Goal: Task Accomplishment & Management: Use online tool/utility

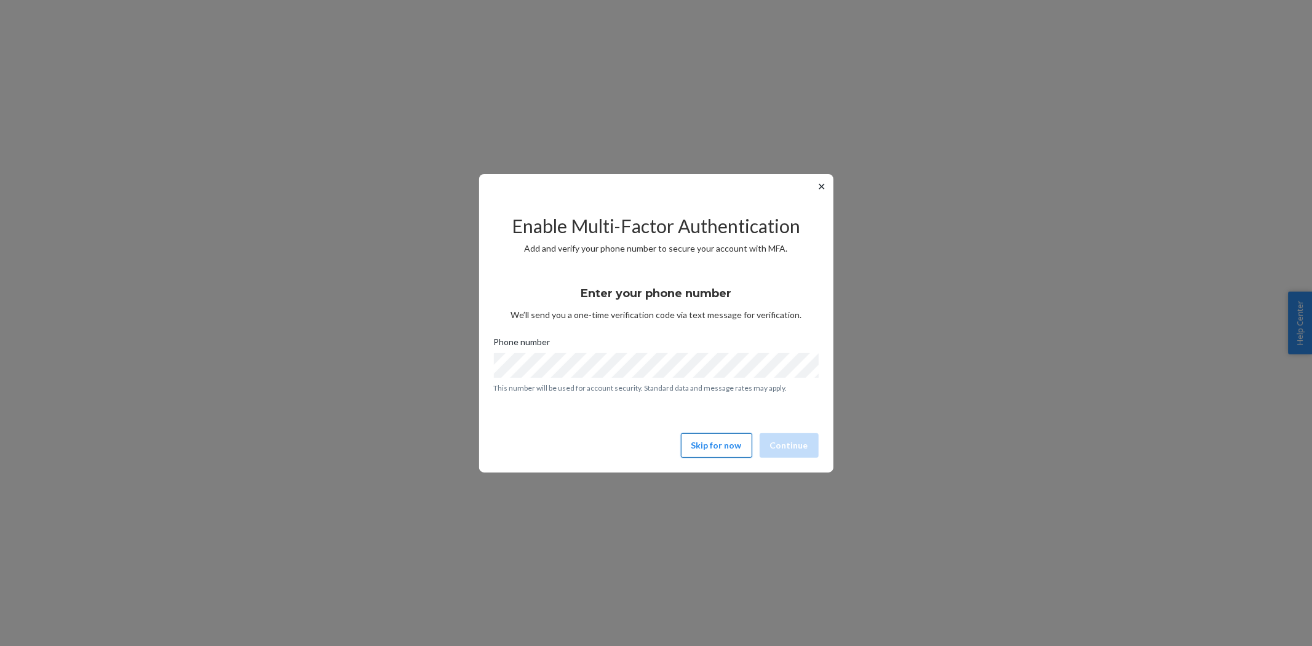
click at [714, 448] on button "Skip for now" at bounding box center [716, 445] width 71 height 25
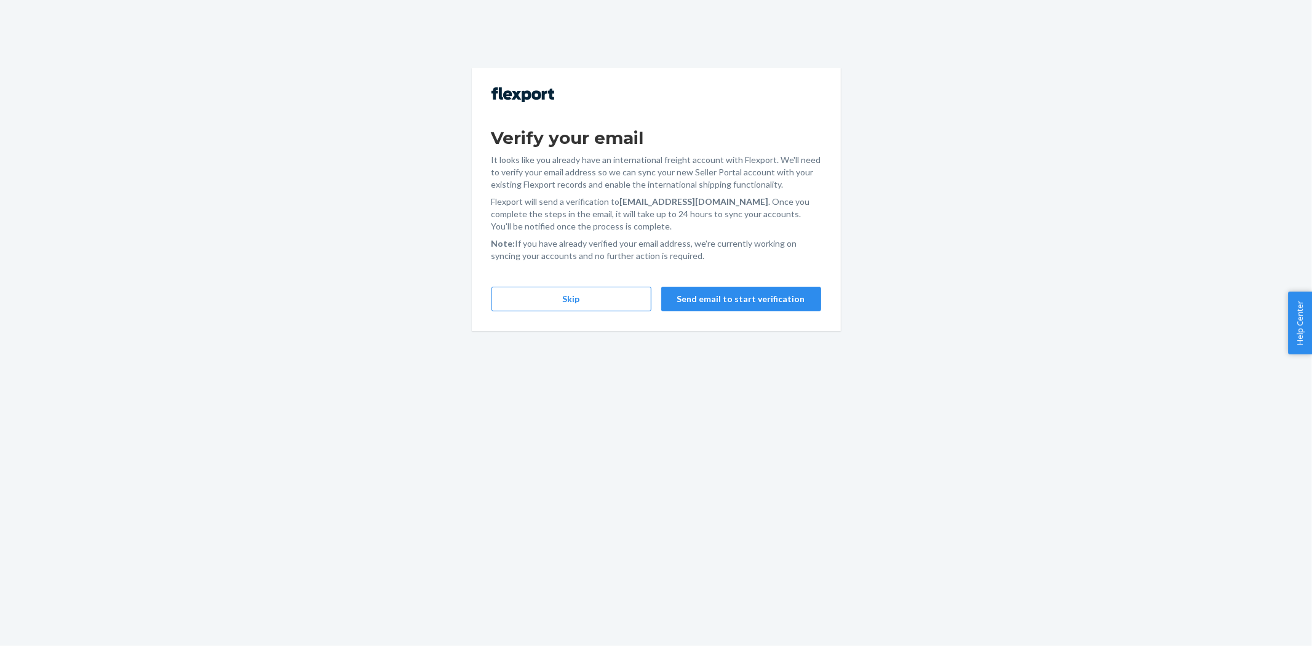
click at [554, 314] on div "Verify your email It looks like you already have an international freight accou…" at bounding box center [656, 199] width 369 height 263
click at [556, 305] on button "Skip" at bounding box center [572, 299] width 160 height 25
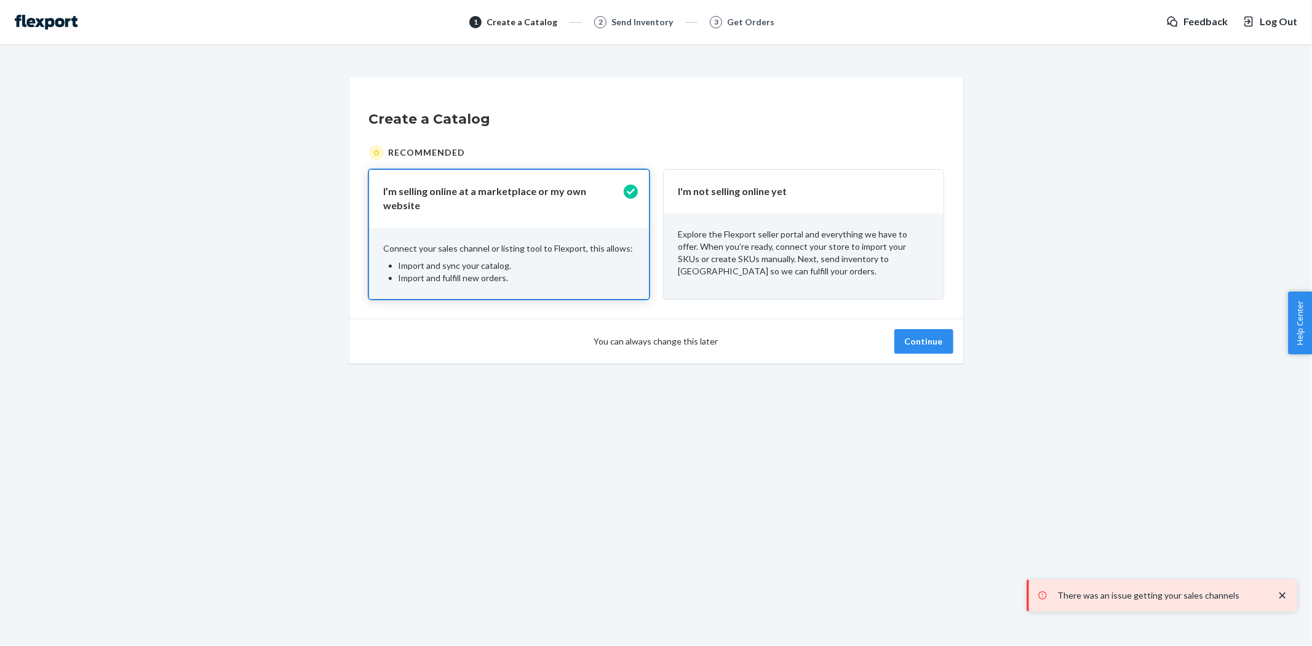
click at [786, 225] on div "Explore the Flexport seller portal and everything we have to offer. When you’re…" at bounding box center [804, 252] width 280 height 79
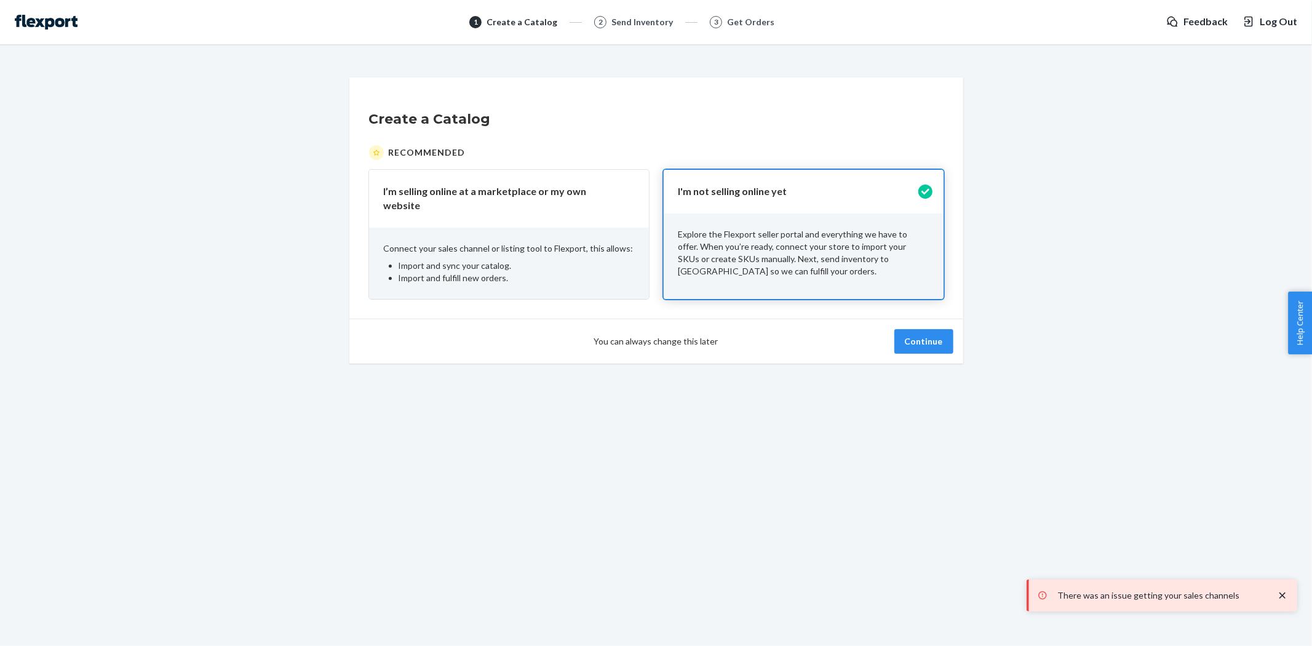
drag, startPoint x: 539, startPoint y: 234, endPoint x: 560, endPoint y: 234, distance: 21.5
click at [539, 242] on p "Connect your sales channel or listing tool to Flexport, this allows:" at bounding box center [509, 248] width 250 height 12
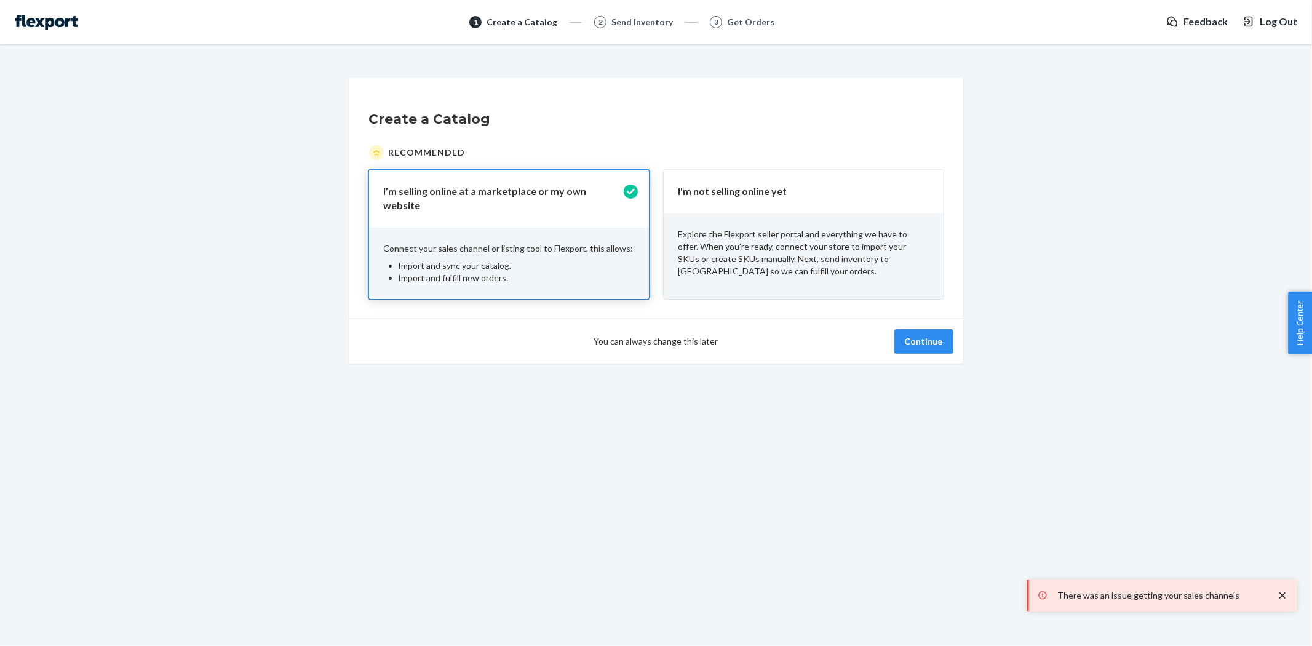
click at [1277, 593] on icon "close toast" at bounding box center [1283, 595] width 12 height 12
click at [60, 20] on img at bounding box center [46, 22] width 63 height 15
click at [63, 22] on img at bounding box center [46, 22] width 63 height 15
click at [626, 20] on div "Send Inventory" at bounding box center [642, 22] width 62 height 12
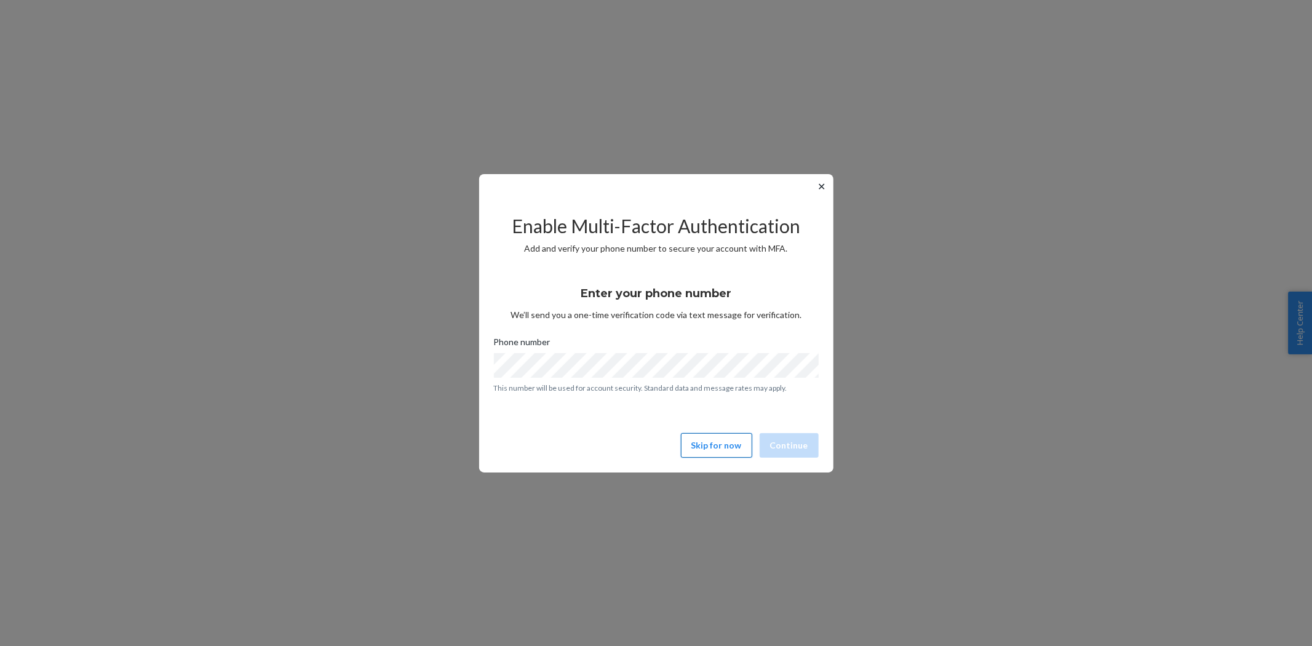
click at [722, 453] on button "Skip for now" at bounding box center [716, 445] width 71 height 25
click at [696, 446] on button "Skip for now" at bounding box center [716, 445] width 71 height 25
